Goal: Register for event/course

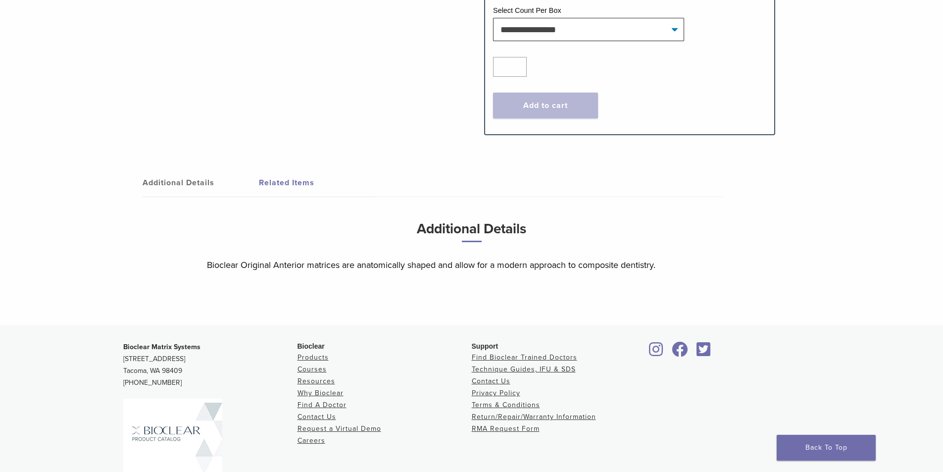
scroll to position [544, 0]
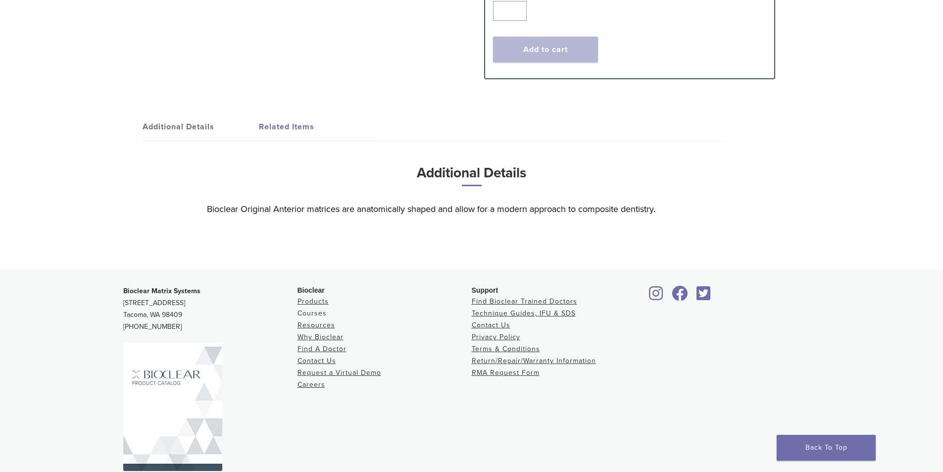
click at [313, 309] on link "Courses" at bounding box center [311, 313] width 29 height 8
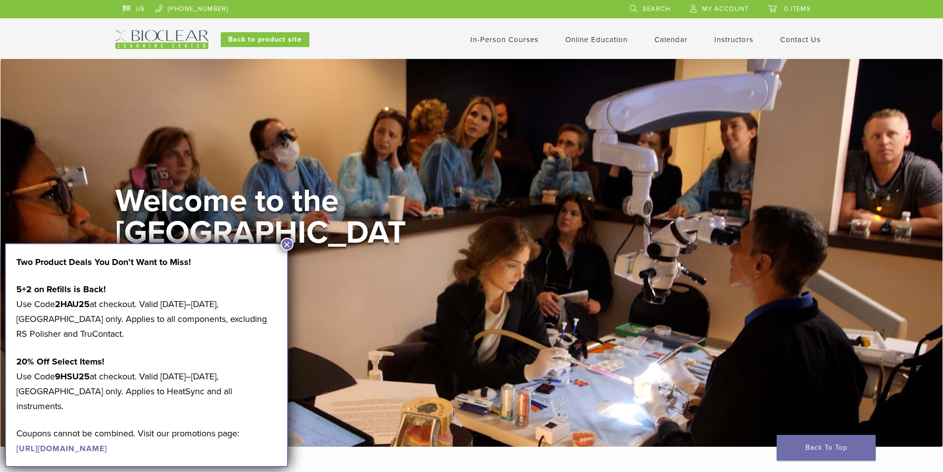
click at [513, 41] on link "In-Person Courses" at bounding box center [504, 39] width 68 height 9
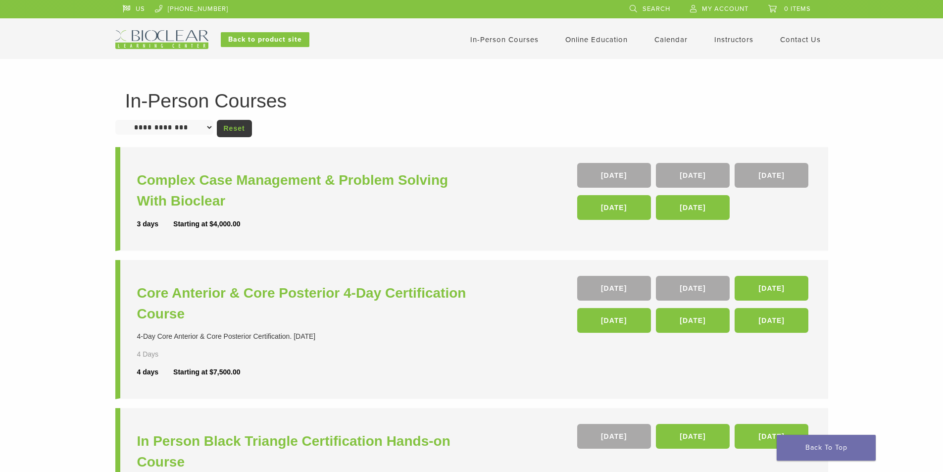
click at [290, 243] on li "Complex Case Management & Problem Solving With Bioclear 3 days Starting at $4,0…" at bounding box center [471, 199] width 713 height 104
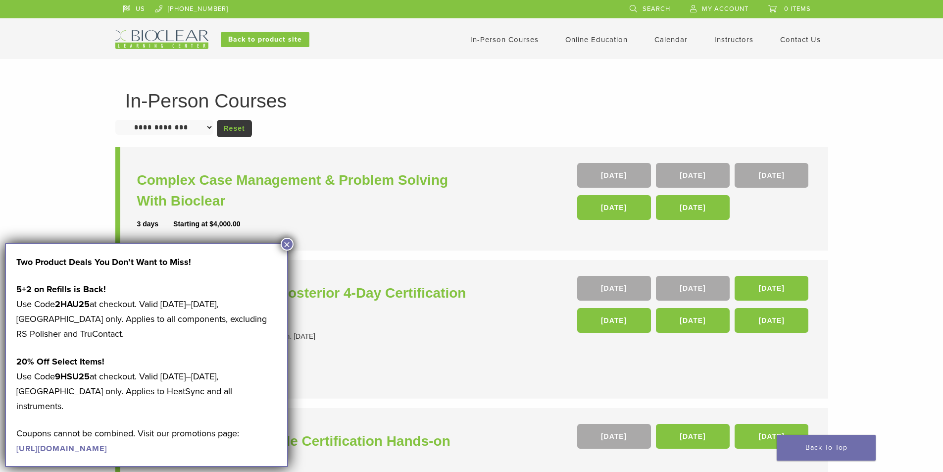
click at [285, 245] on button "×" at bounding box center [287, 244] width 13 height 13
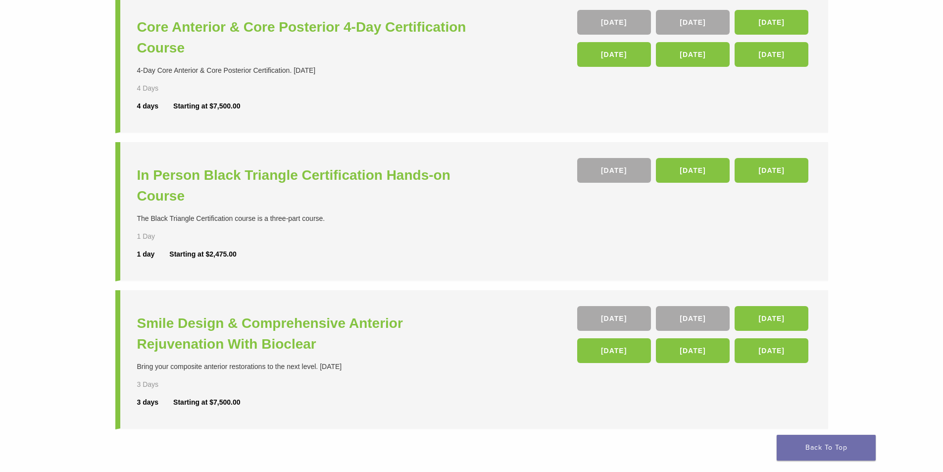
scroll to position [356, 0]
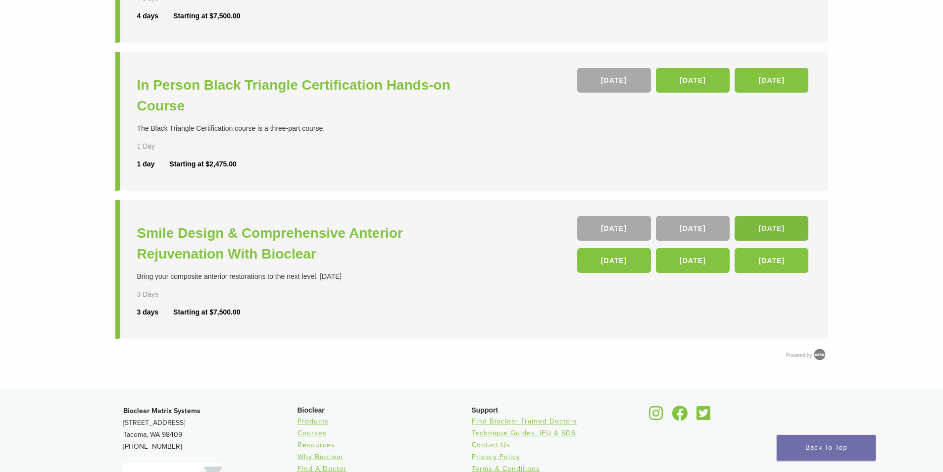
click at [769, 221] on link "[DATE]" at bounding box center [771, 228] width 74 height 25
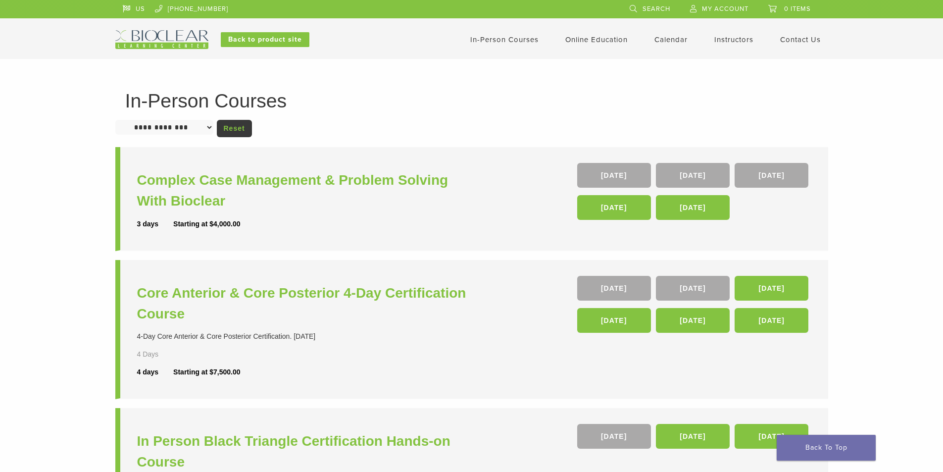
click at [207, 128] on select "**********" at bounding box center [164, 127] width 98 height 15
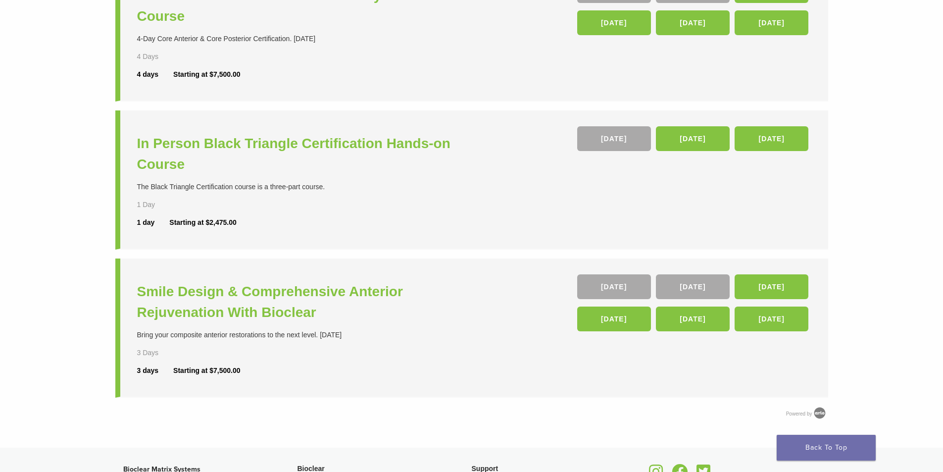
scroll to position [396, 0]
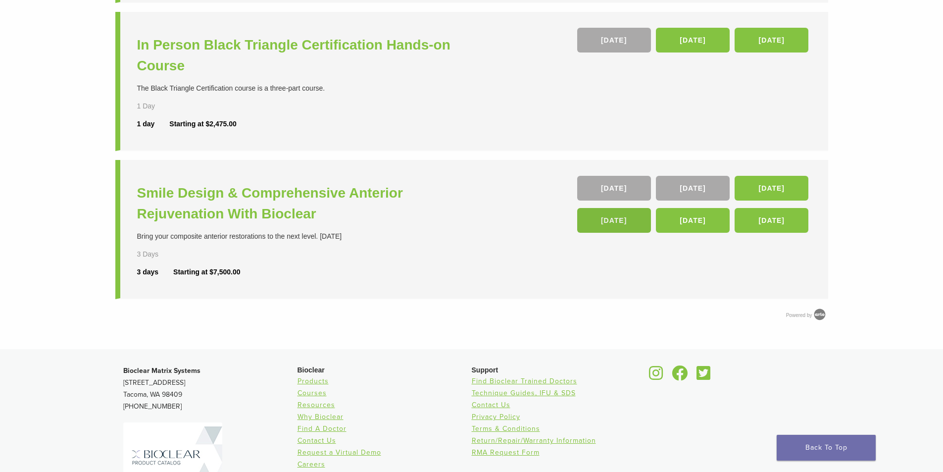
click at [598, 228] on link "[DATE]" at bounding box center [614, 220] width 74 height 25
click at [224, 191] on h3 "Smile Design & Comprehensive Anterior Rejuvenation With Bioclear" at bounding box center [305, 204] width 337 height 42
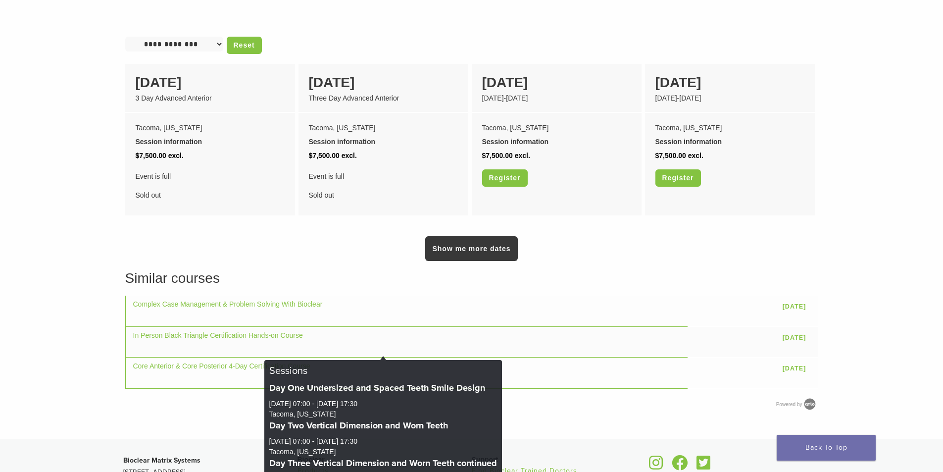
scroll to position [643, 0]
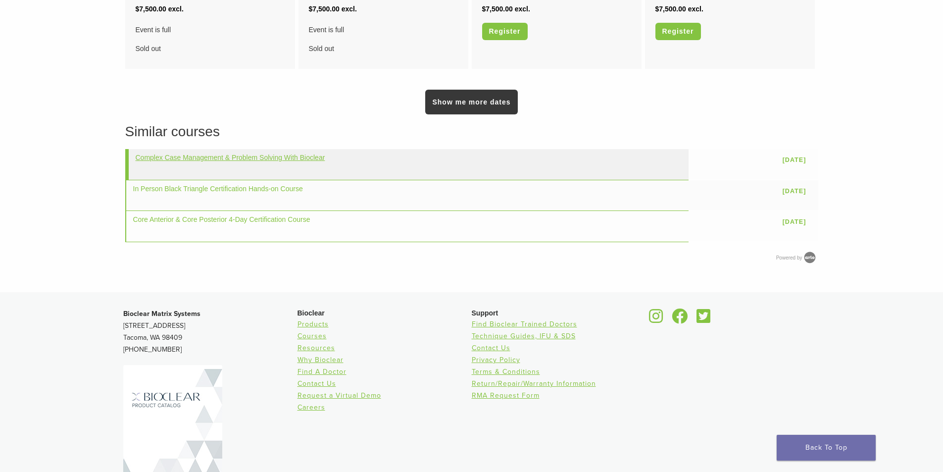
click at [269, 161] on link "Complex Case Management & Problem Solving With Bioclear" at bounding box center [231, 157] width 190 height 8
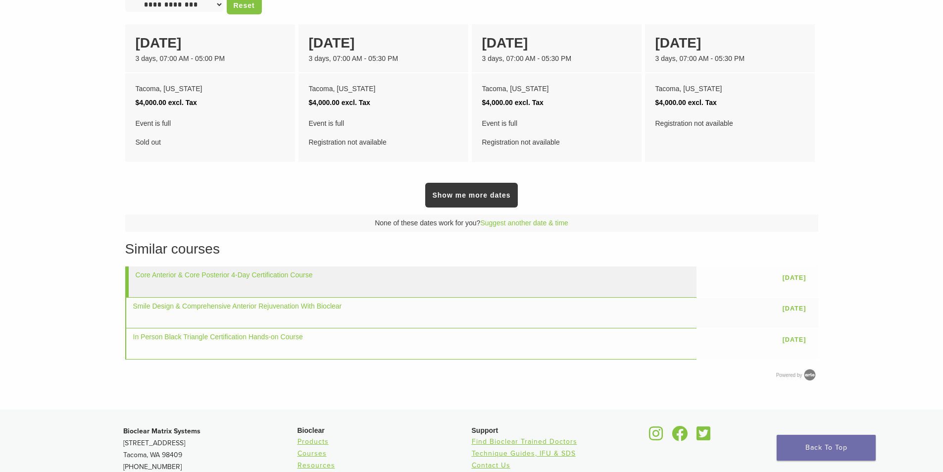
scroll to position [445, 0]
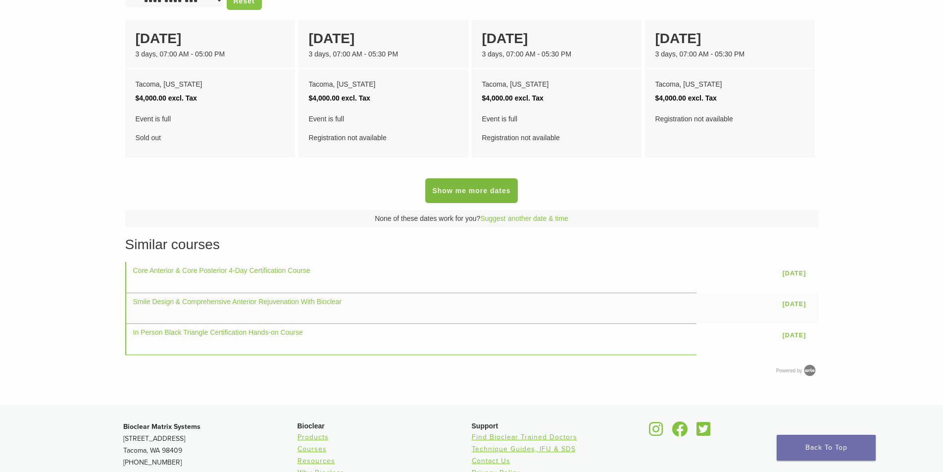
click at [446, 194] on link "Show me more dates" at bounding box center [471, 190] width 92 height 25
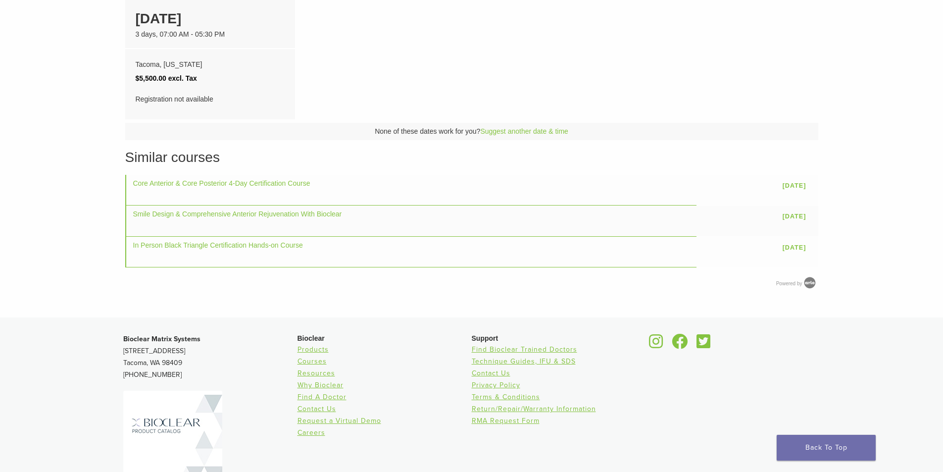
scroll to position [643, 0]
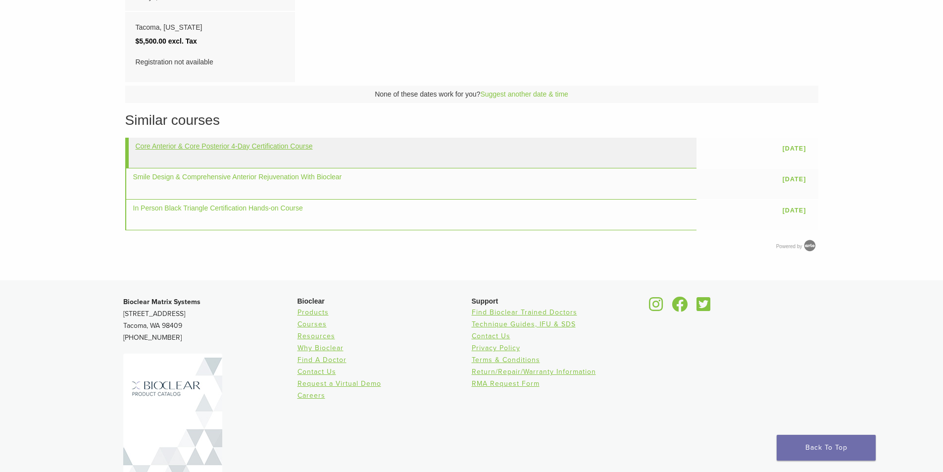
click at [269, 143] on link "Core Anterior & Core Posterior 4-Day Certification Course" at bounding box center [224, 146] width 177 height 8
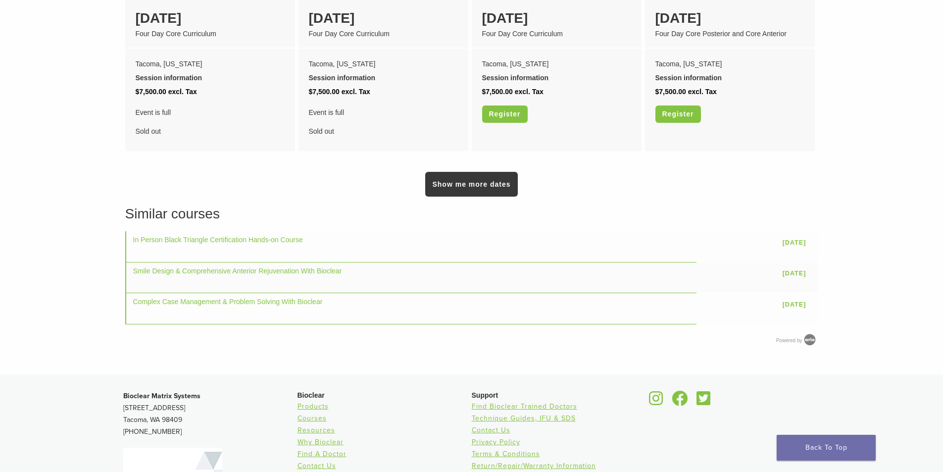
scroll to position [990, 0]
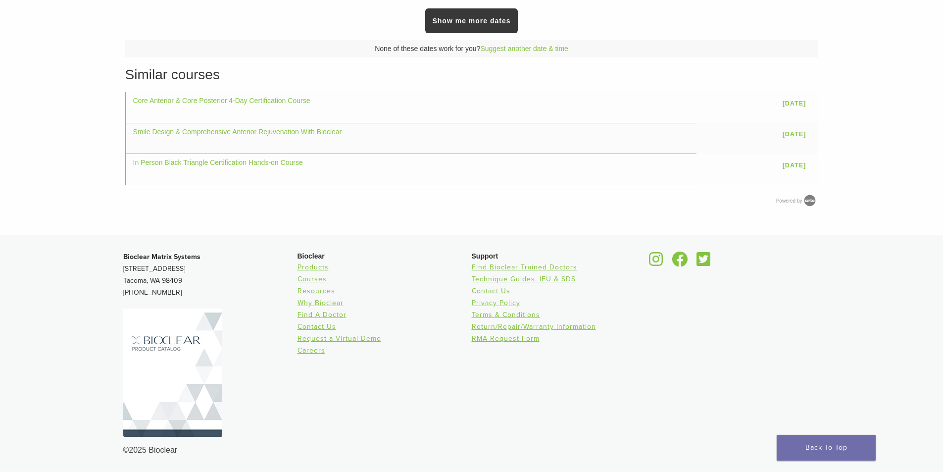
scroll to position [615, 0]
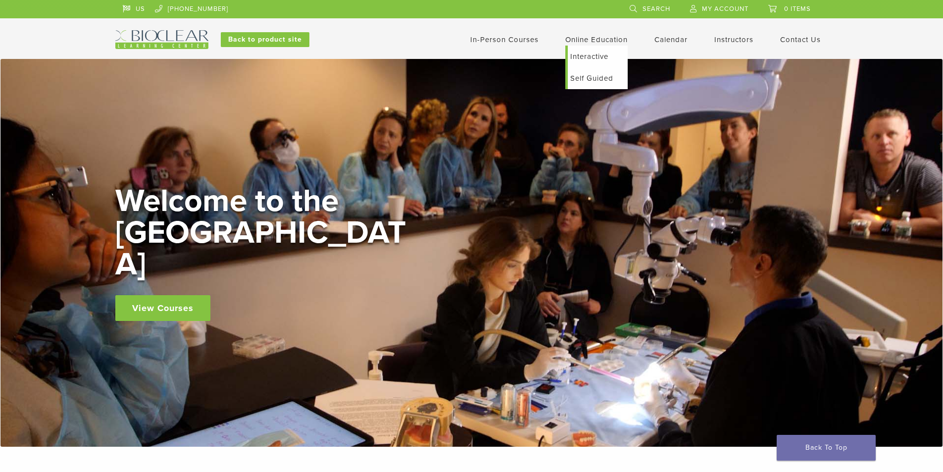
click at [595, 82] on link "Self Guided" at bounding box center [598, 78] width 60 height 22
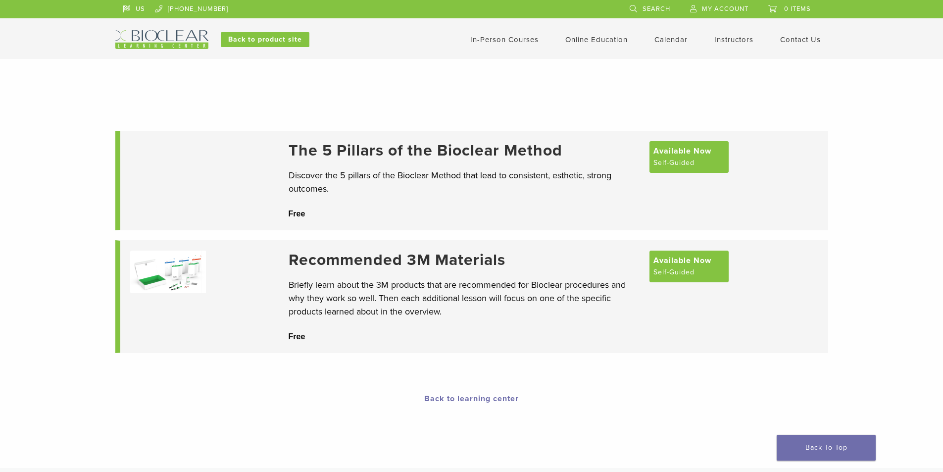
scroll to position [99, 0]
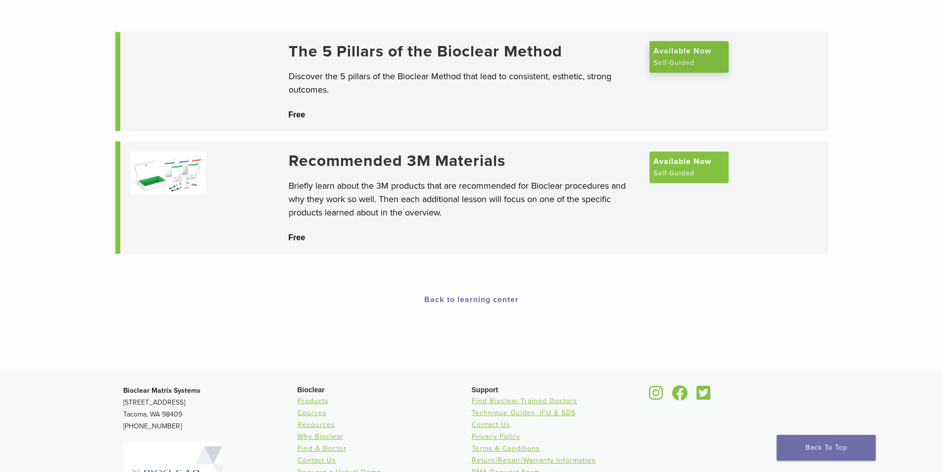
click at [682, 56] on span "Available Now" at bounding box center [682, 51] width 58 height 12
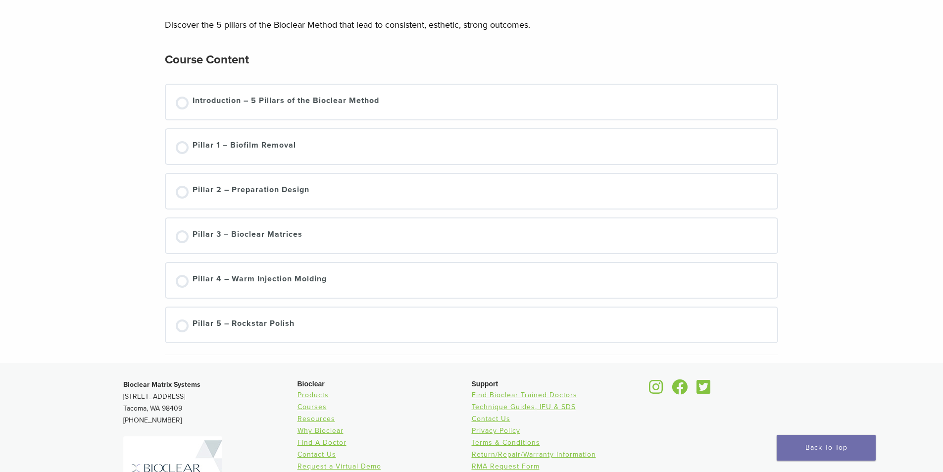
scroll to position [198, 0]
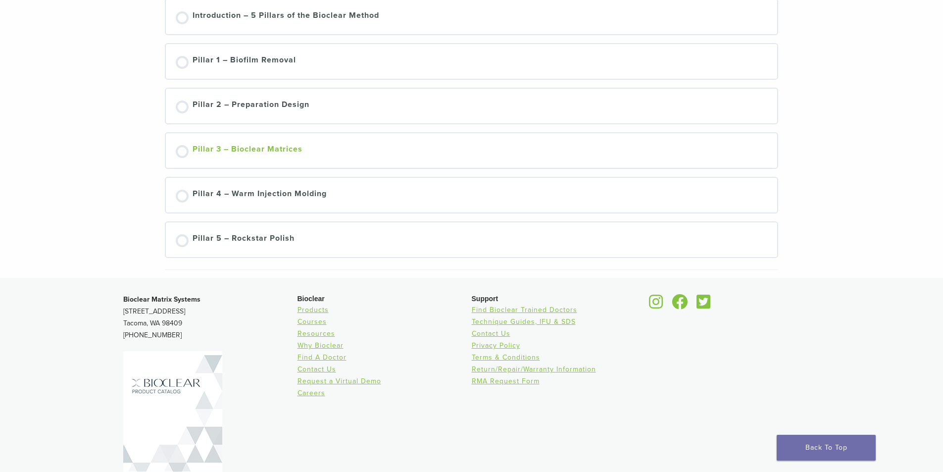
click at [181, 150] on div at bounding box center [182, 151] width 13 height 13
click at [257, 151] on div "Pillar 3 – Bioclear Matrices" at bounding box center [248, 150] width 110 height 15
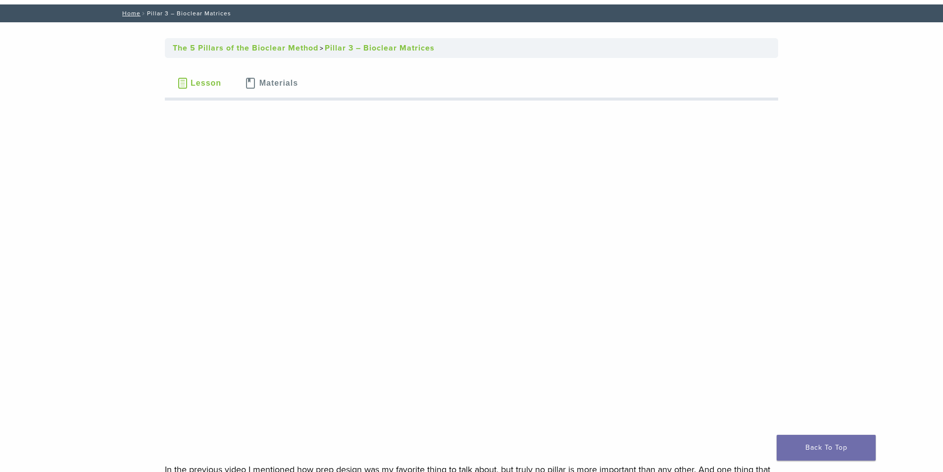
scroll to position [198, 0]
